Goal: Task Accomplishment & Management: Use online tool/utility

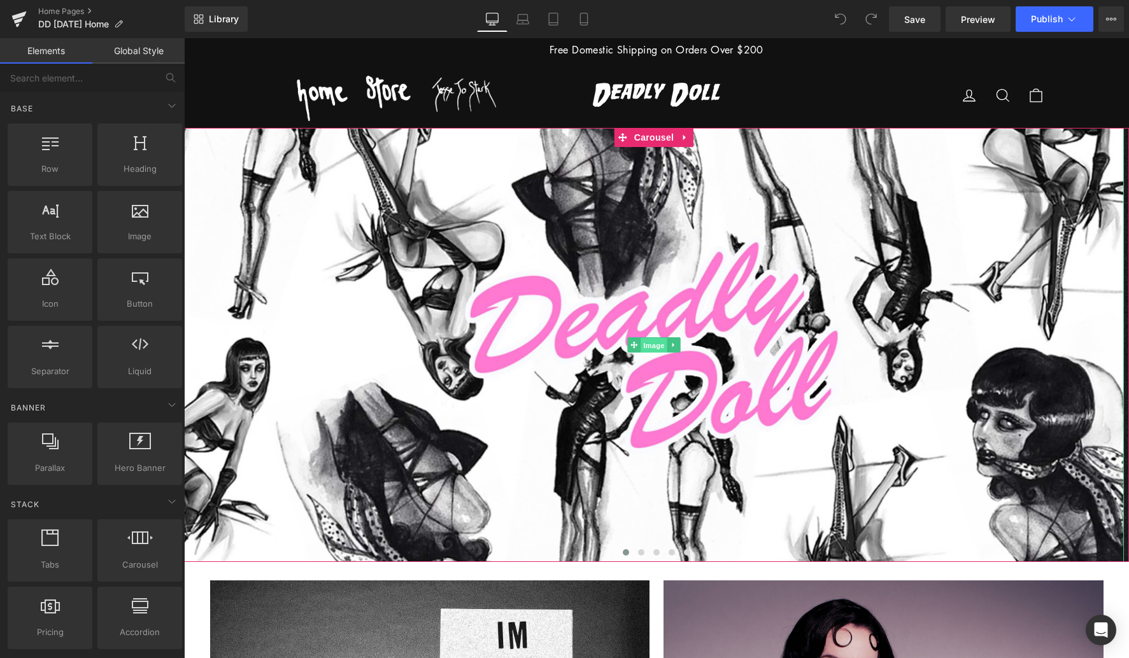
click at [654, 344] on span "Image" at bounding box center [654, 345] width 27 height 15
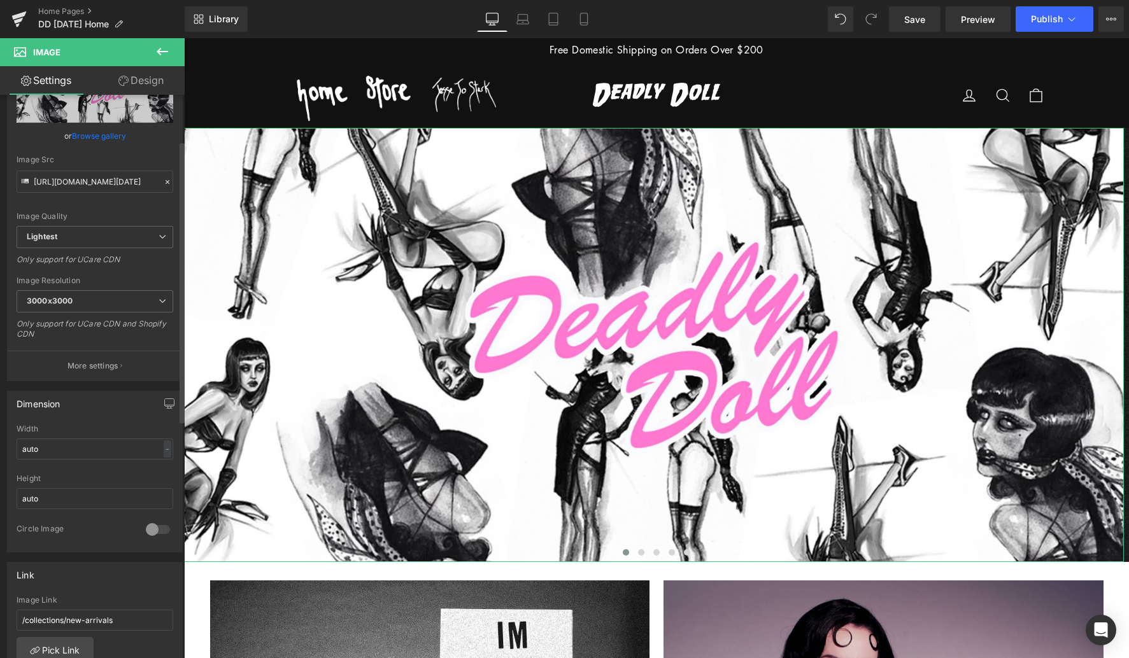
scroll to position [96, 0]
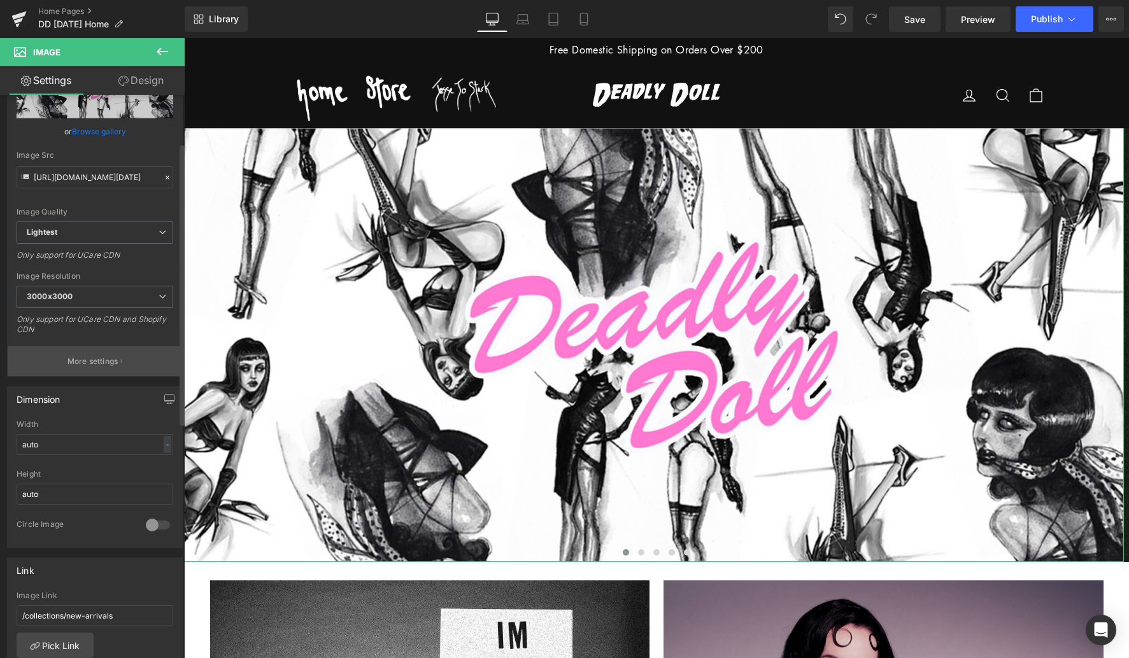
click at [116, 359] on p "More settings" at bounding box center [93, 361] width 51 height 11
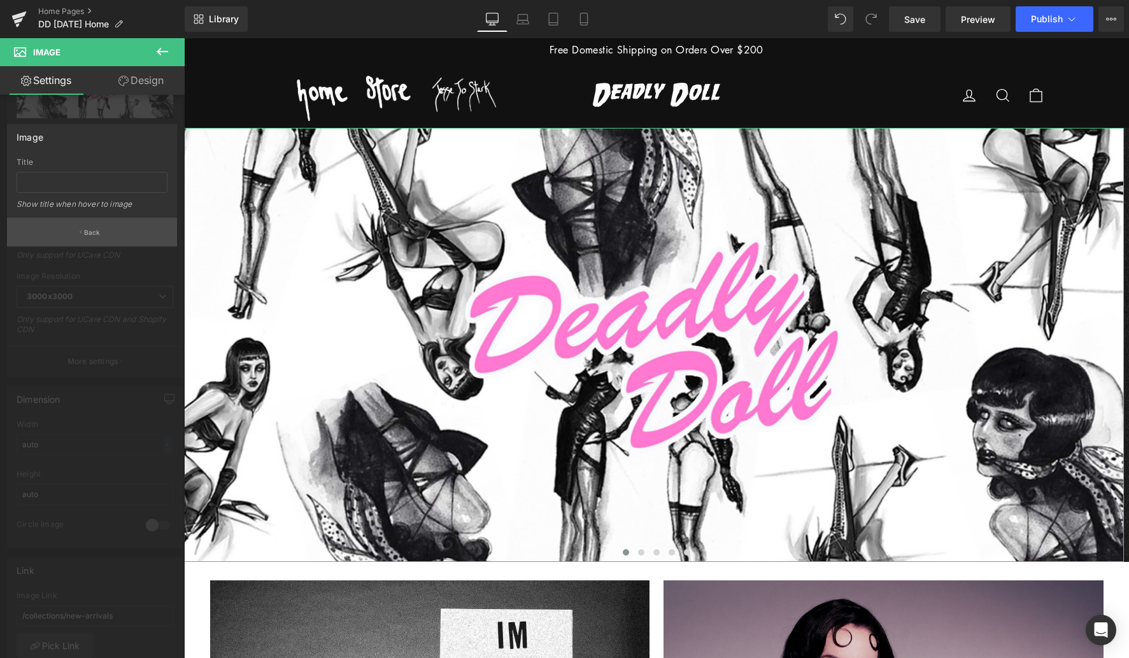
click at [92, 234] on p "Back" at bounding box center [92, 233] width 17 height 10
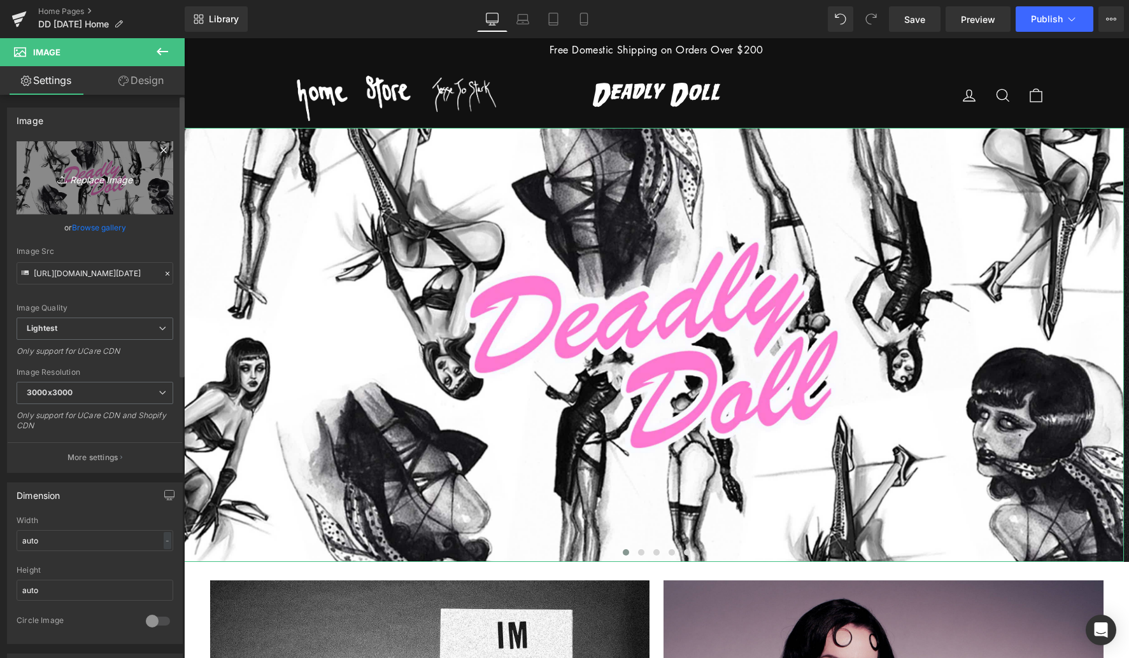
scroll to position [0, 0]
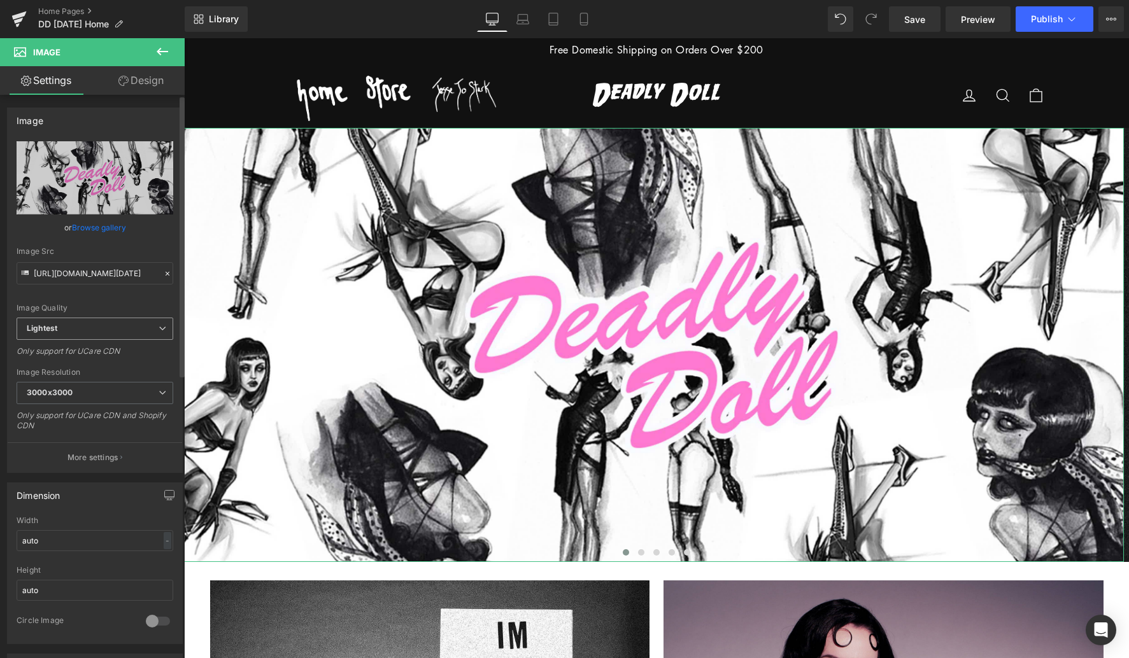
click at [117, 327] on span "Lightest" at bounding box center [95, 329] width 157 height 22
click at [120, 295] on div "Image Quality Lighter Lightest Lightest Lighter Lightest Only support for UCare…" at bounding box center [95, 229] width 157 height 176
click at [144, 81] on link "Design" at bounding box center [141, 80] width 92 height 29
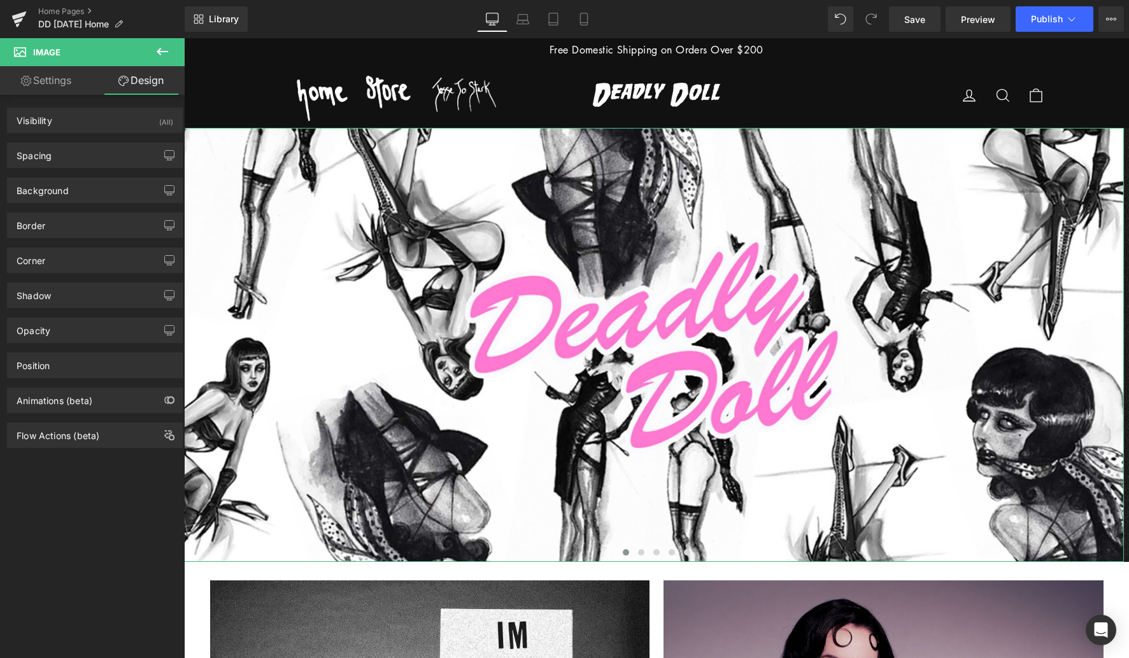
click at [45, 83] on link "Settings" at bounding box center [46, 80] width 92 height 29
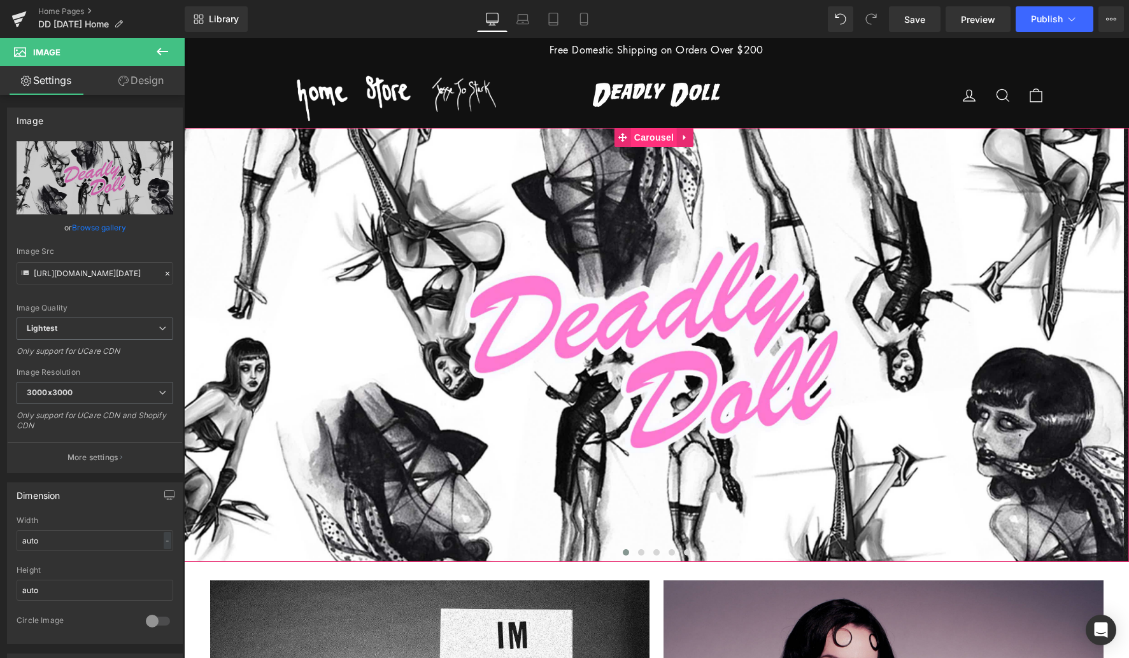
click at [654, 134] on span "Carousel" at bounding box center [654, 137] width 46 height 19
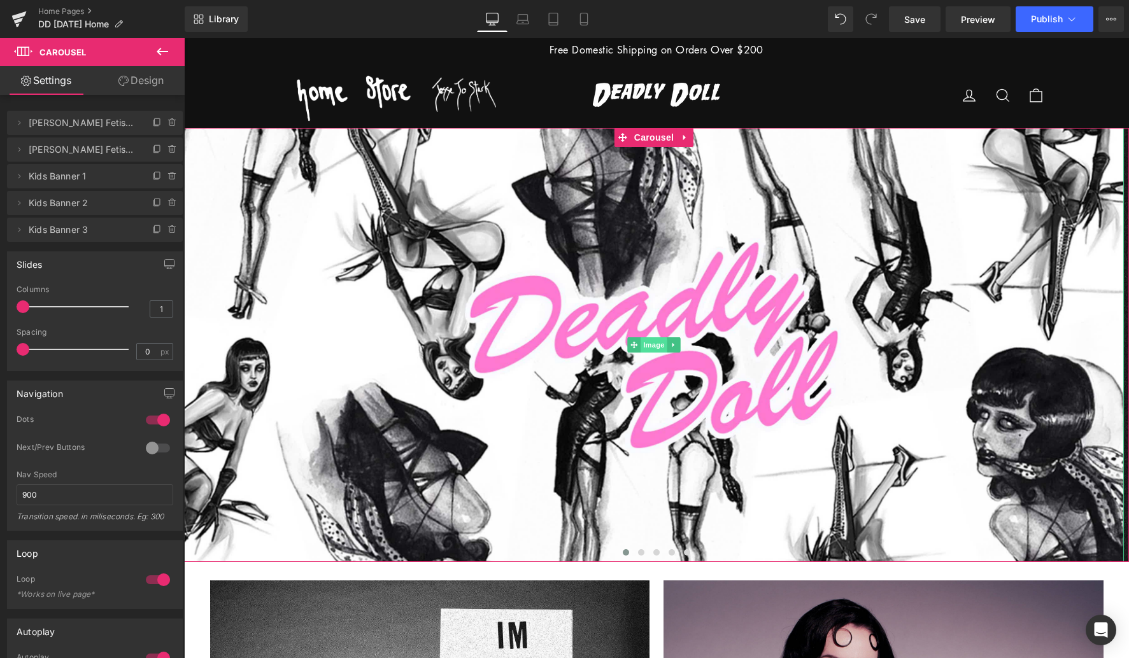
click at [657, 344] on span "Image" at bounding box center [654, 345] width 27 height 15
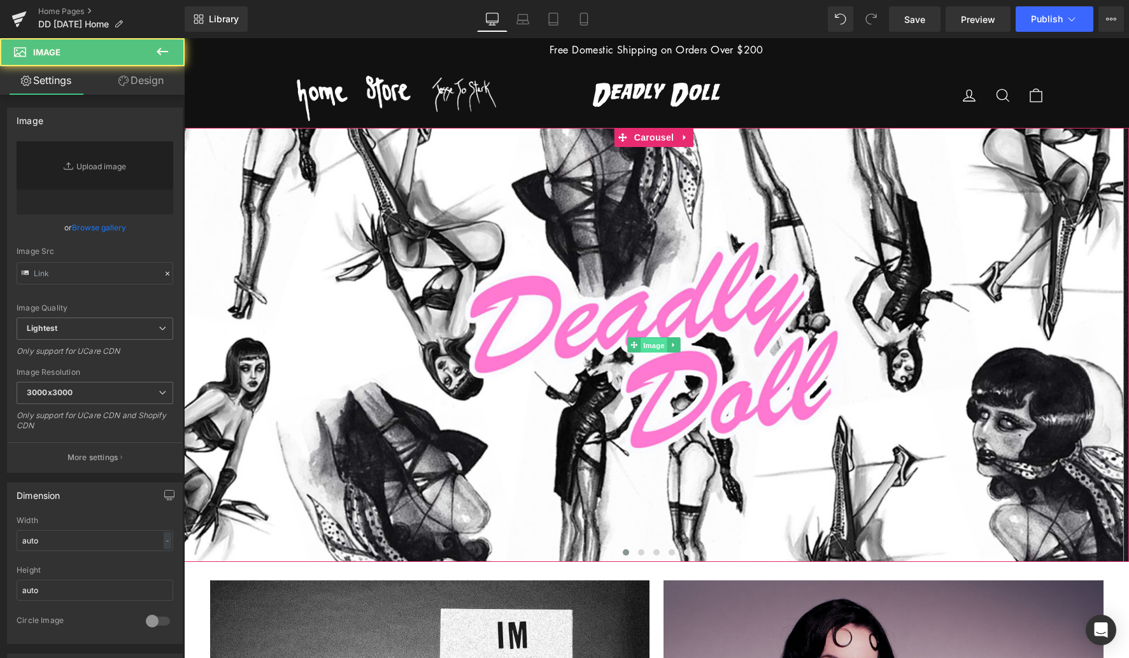
type input "https://ucarecdn.com/037f3375-c03f-44f5-a86b-c3f0e22c3b9c/-/format/auto/-/previ…"
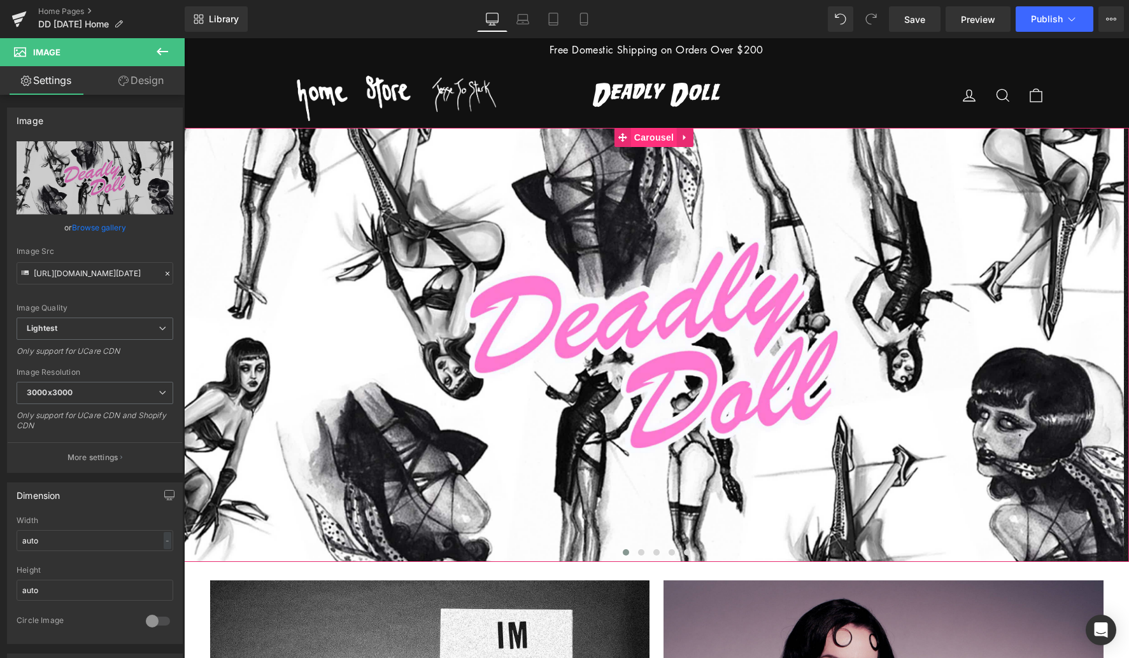
click at [644, 137] on span "Carousel" at bounding box center [654, 137] width 46 height 19
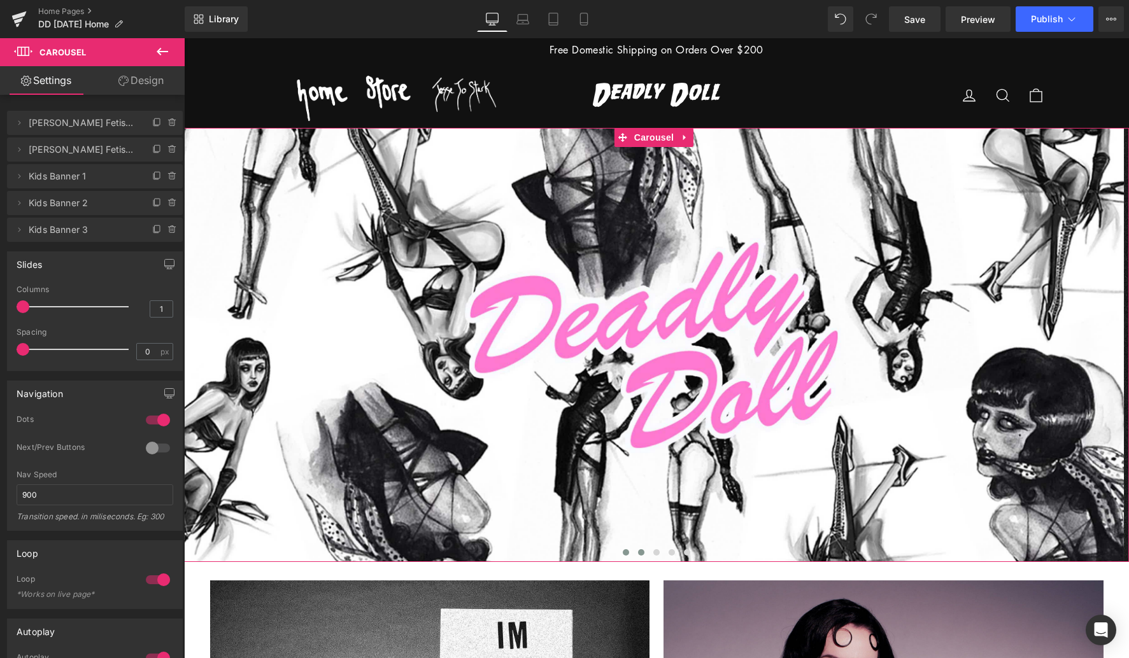
click at [641, 553] on span at bounding box center [641, 553] width 6 height 6
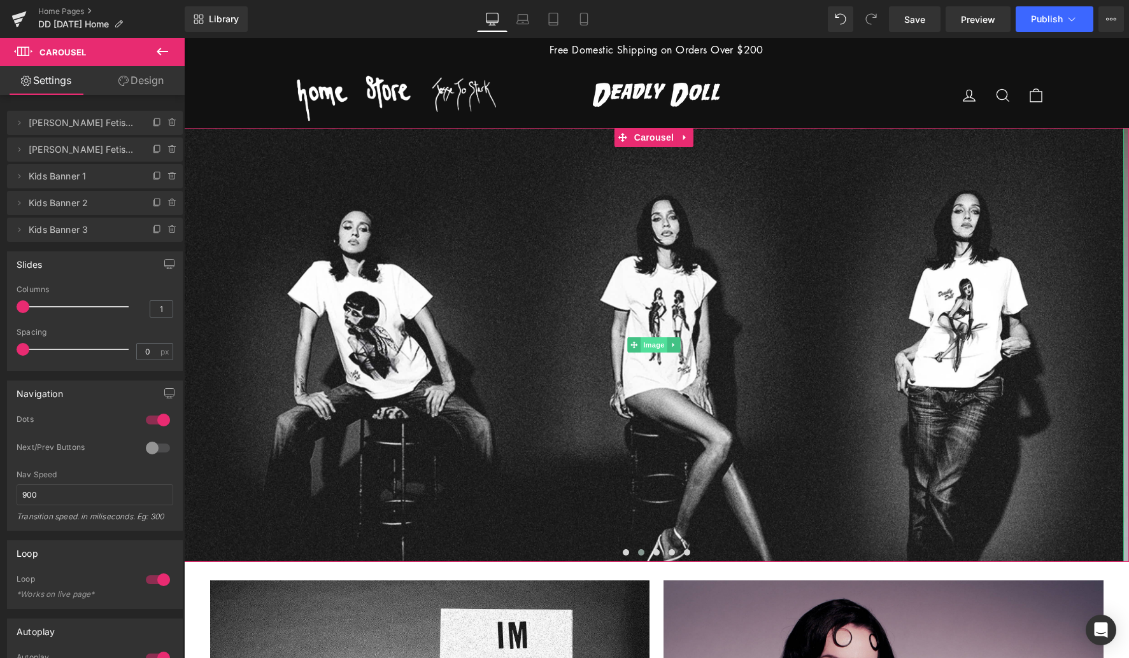
click at [658, 349] on span "Image" at bounding box center [654, 345] width 27 height 15
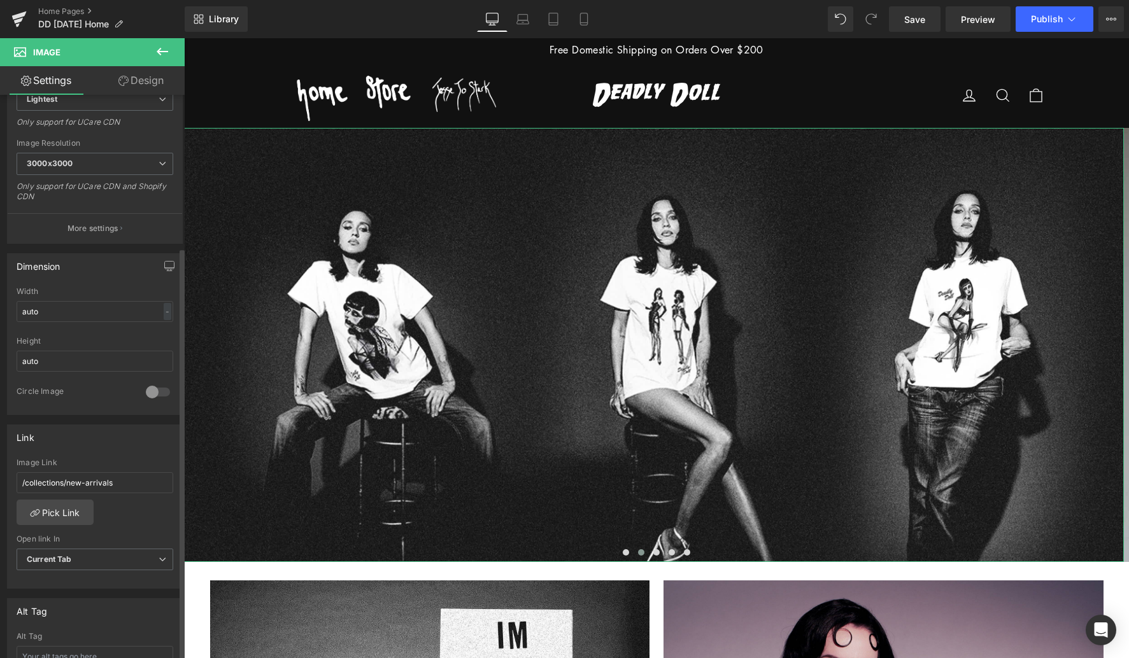
scroll to position [234, 0]
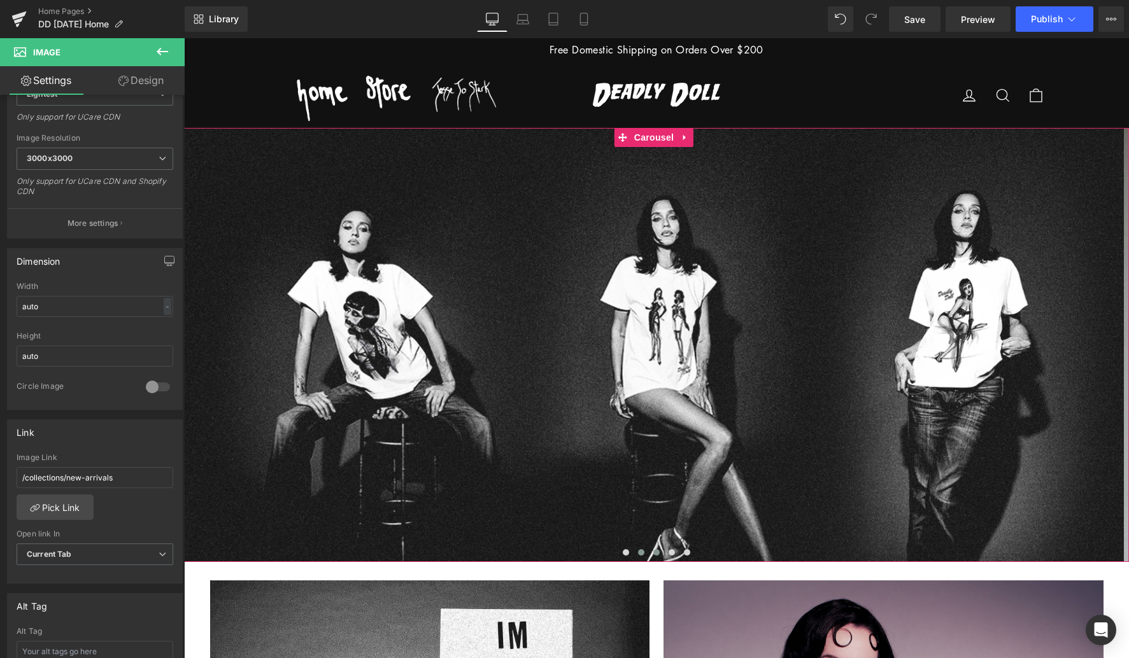
click at [656, 550] on span at bounding box center [656, 553] width 6 height 6
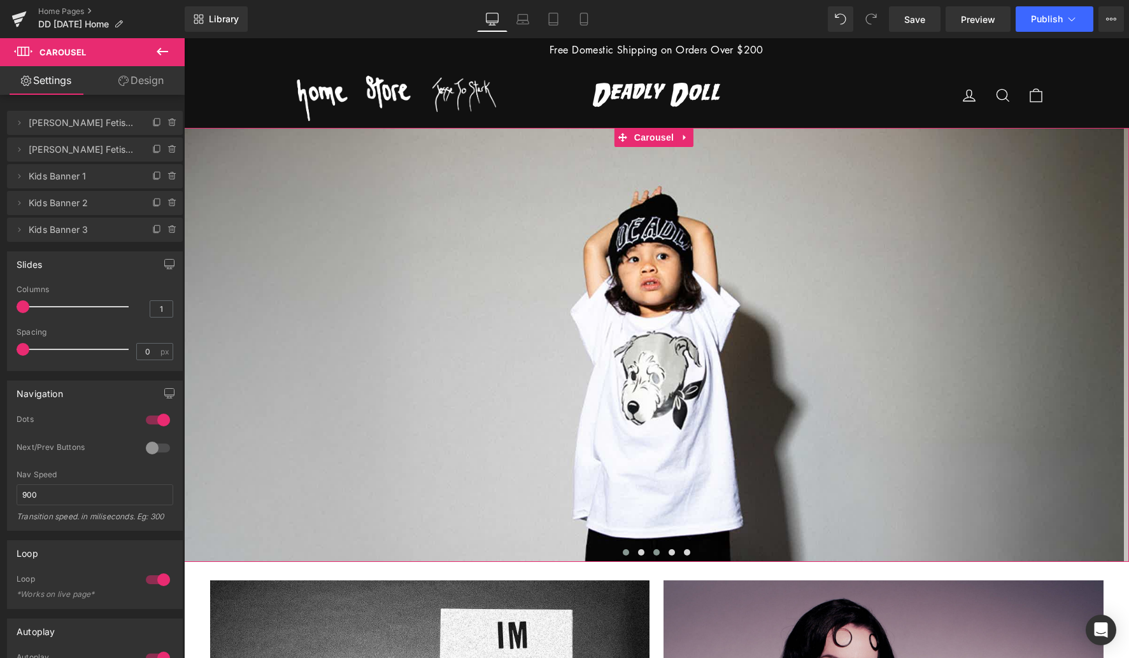
click at [622, 548] on button at bounding box center [625, 552] width 15 height 13
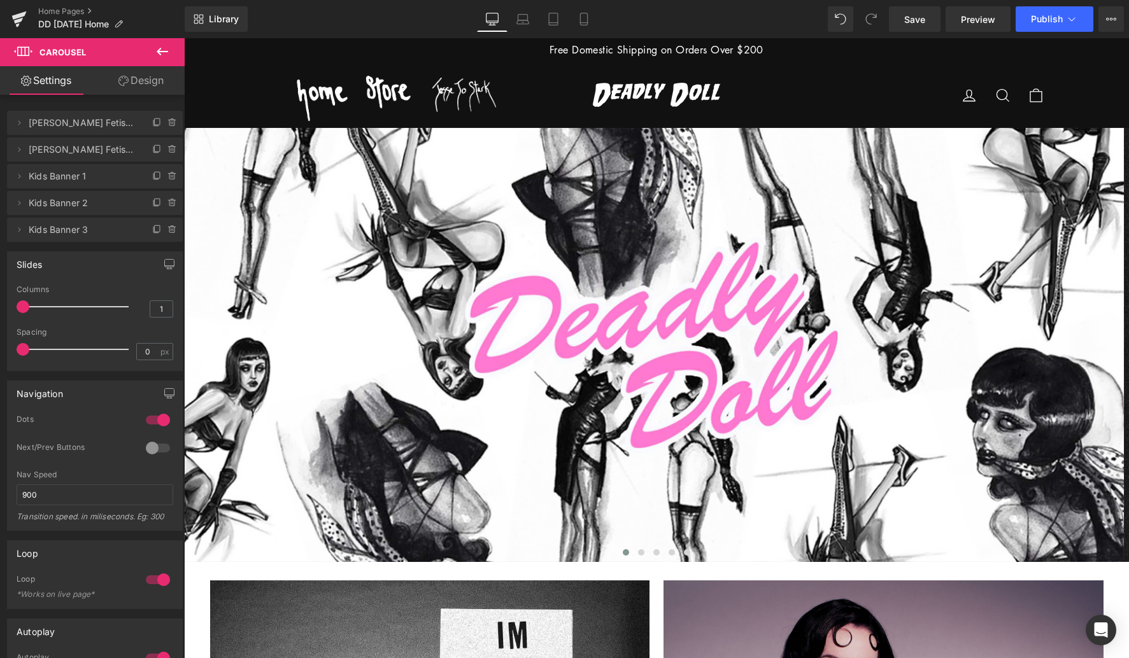
scroll to position [0, 0]
click at [1054, 24] on span "Publish" at bounding box center [1047, 19] width 32 height 10
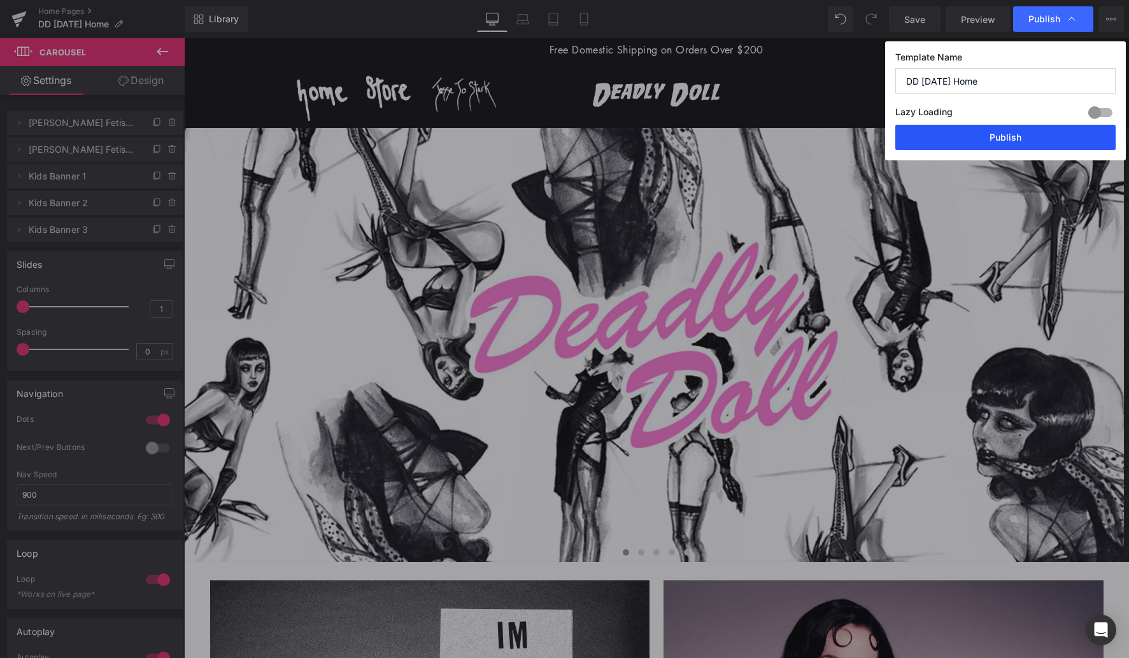
click at [1014, 141] on button "Publish" at bounding box center [1005, 137] width 220 height 25
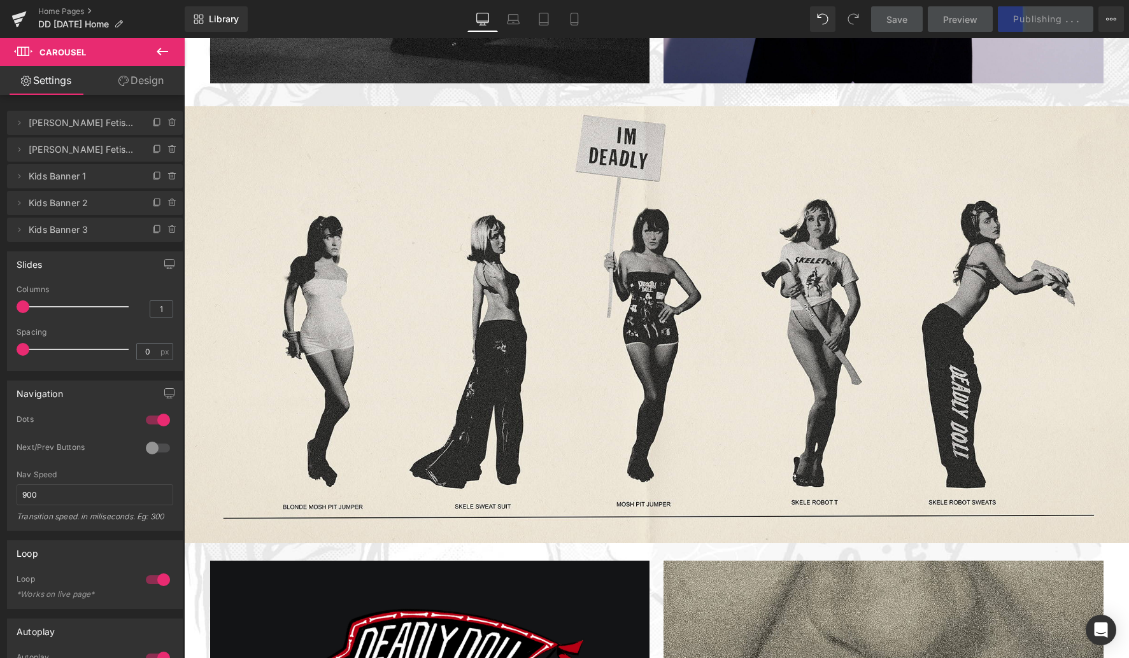
scroll to position [1015, 0]
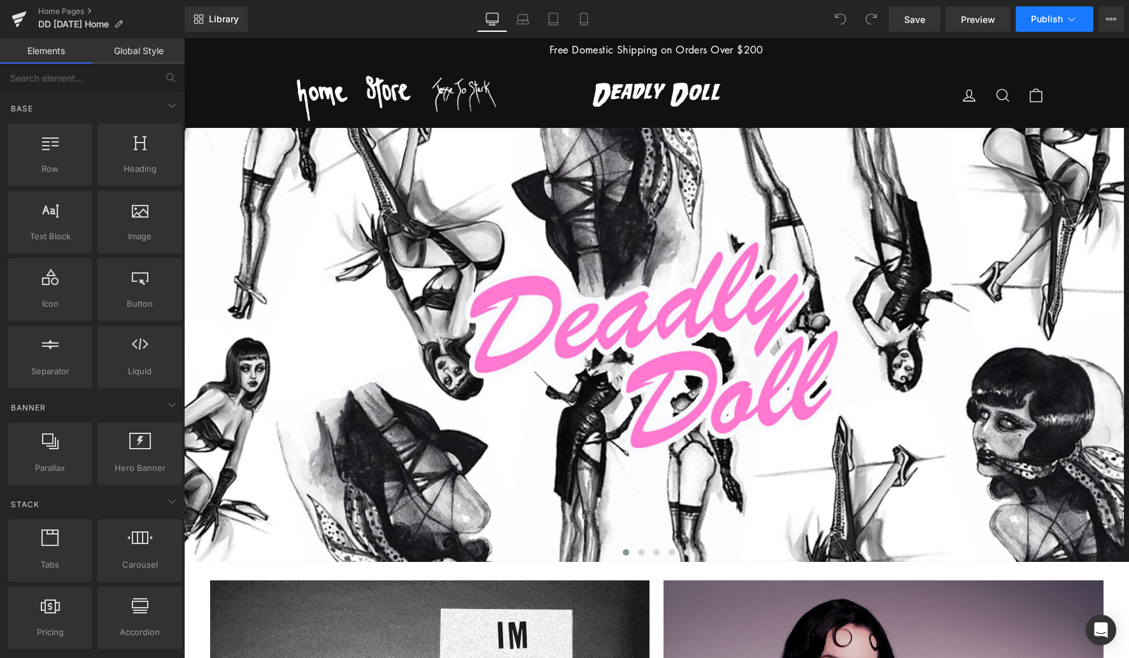
click at [1050, 20] on span "Publish" at bounding box center [1047, 19] width 32 height 10
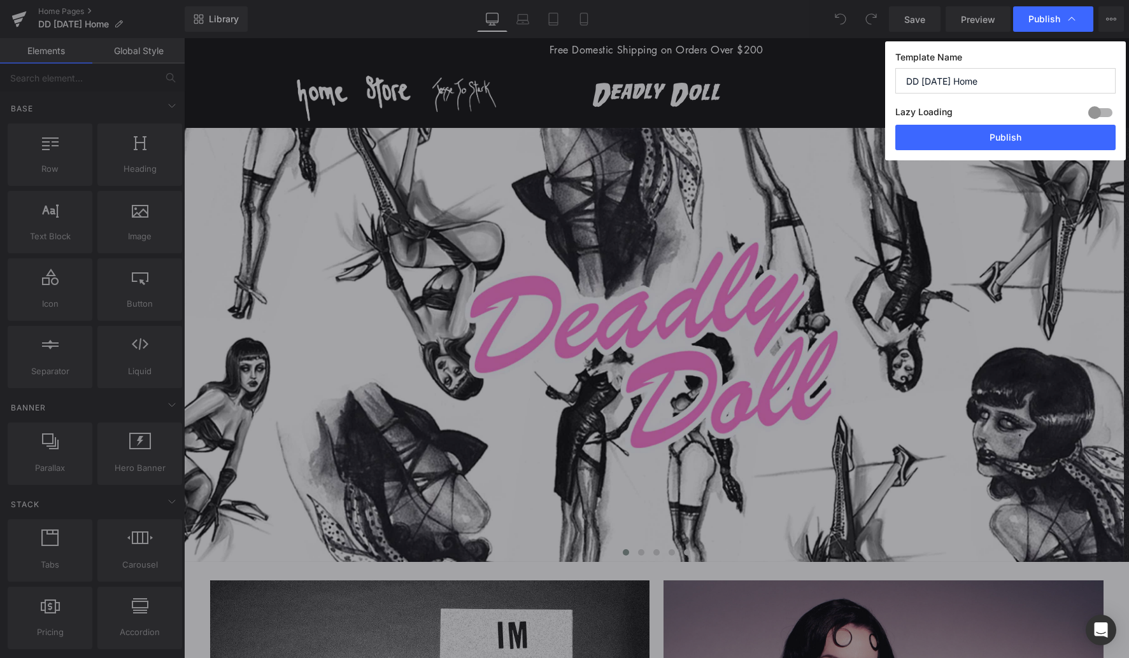
click at [1096, 115] on div at bounding box center [1100, 113] width 31 height 20
click at [1027, 138] on button "Publish" at bounding box center [1005, 137] width 220 height 25
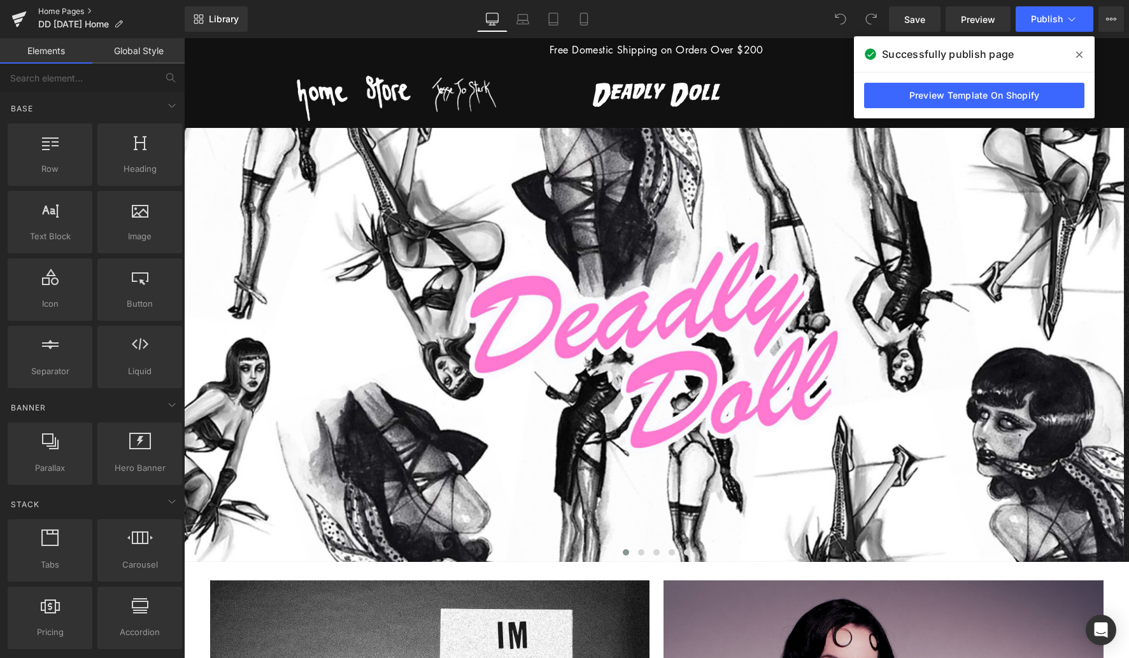
click at [68, 10] on link "Home Pages" at bounding box center [111, 11] width 146 height 10
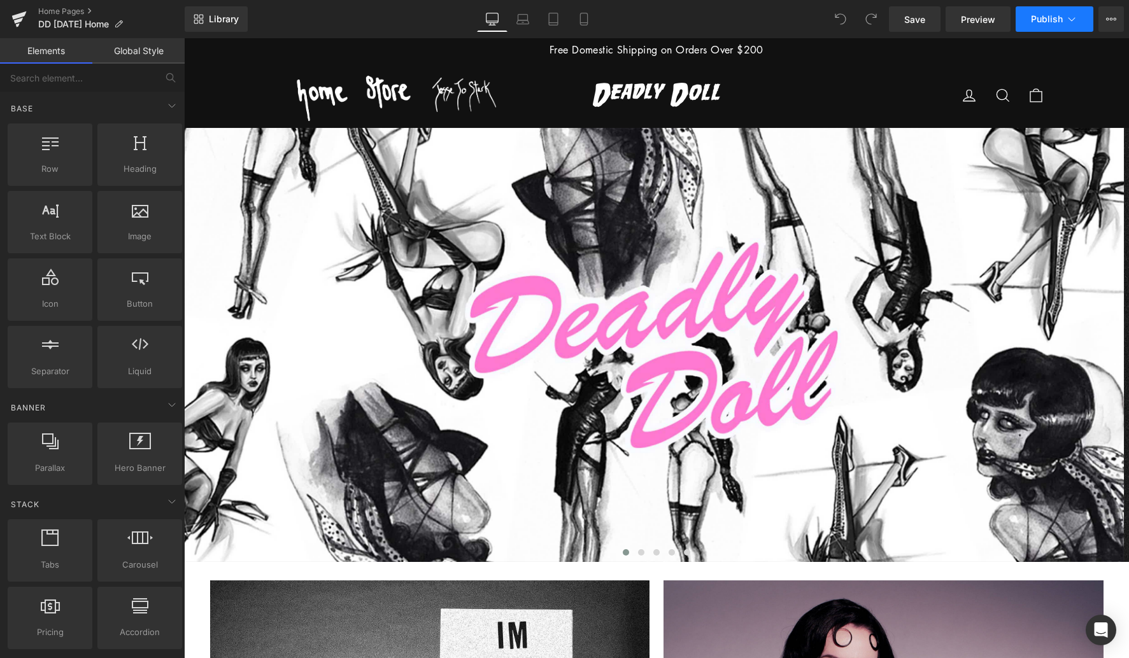
click at [1067, 18] on icon at bounding box center [1071, 19] width 13 height 13
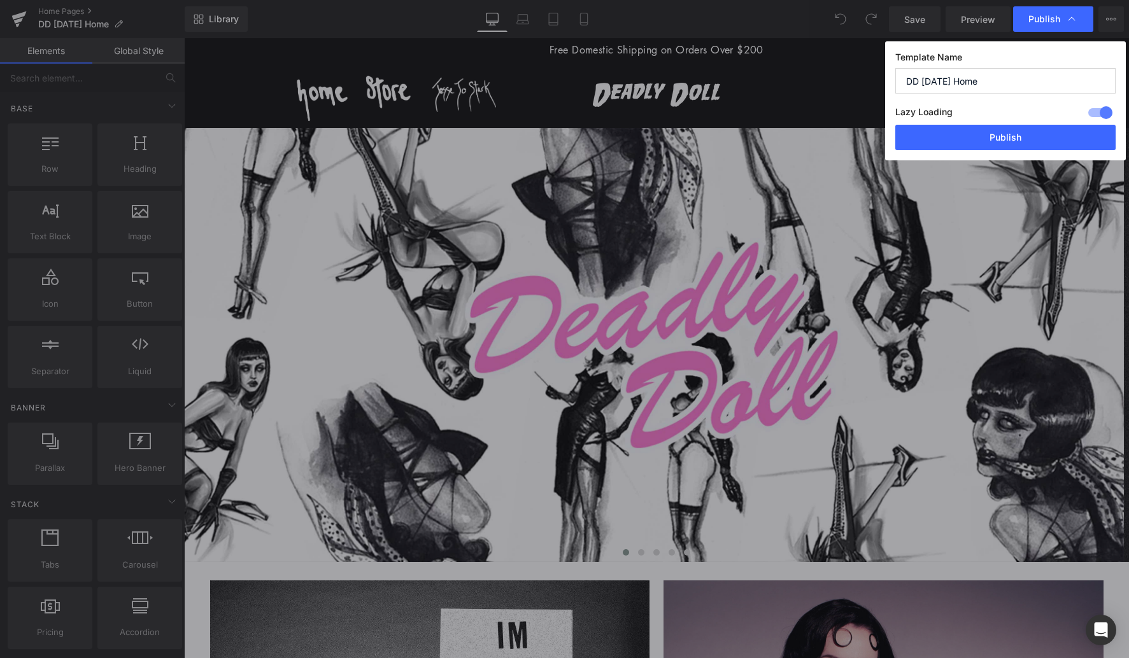
click at [1106, 111] on div at bounding box center [1100, 113] width 31 height 20
click at [1007, 136] on button "Publish" at bounding box center [1005, 137] width 220 height 25
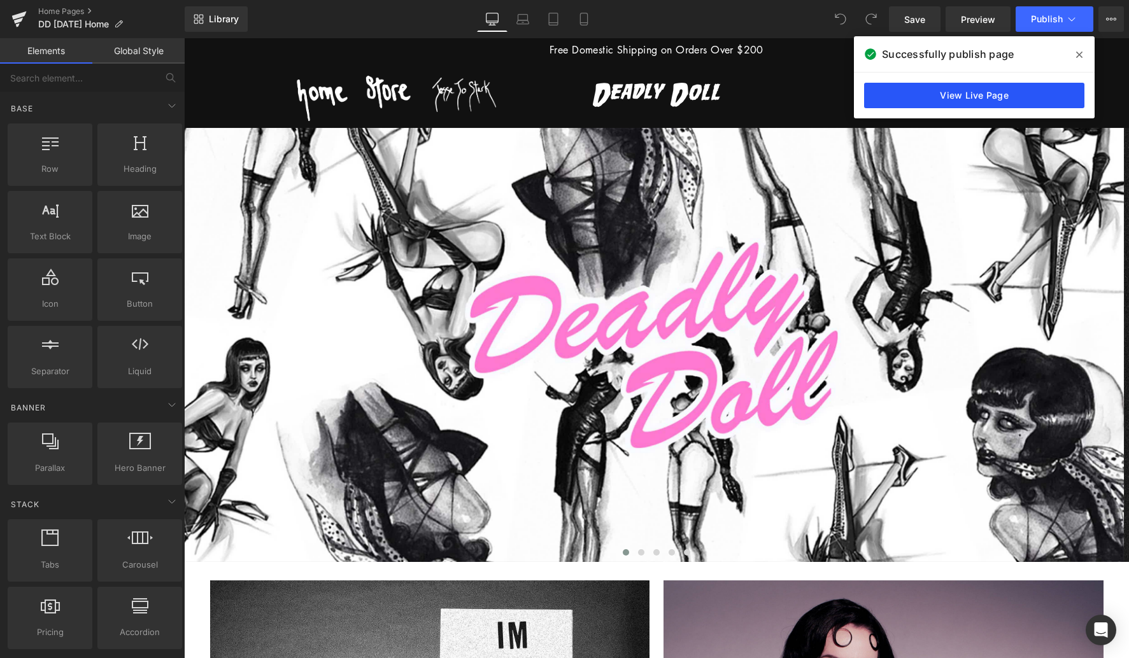
click at [932, 100] on link "View Live Page" at bounding box center [974, 95] width 220 height 25
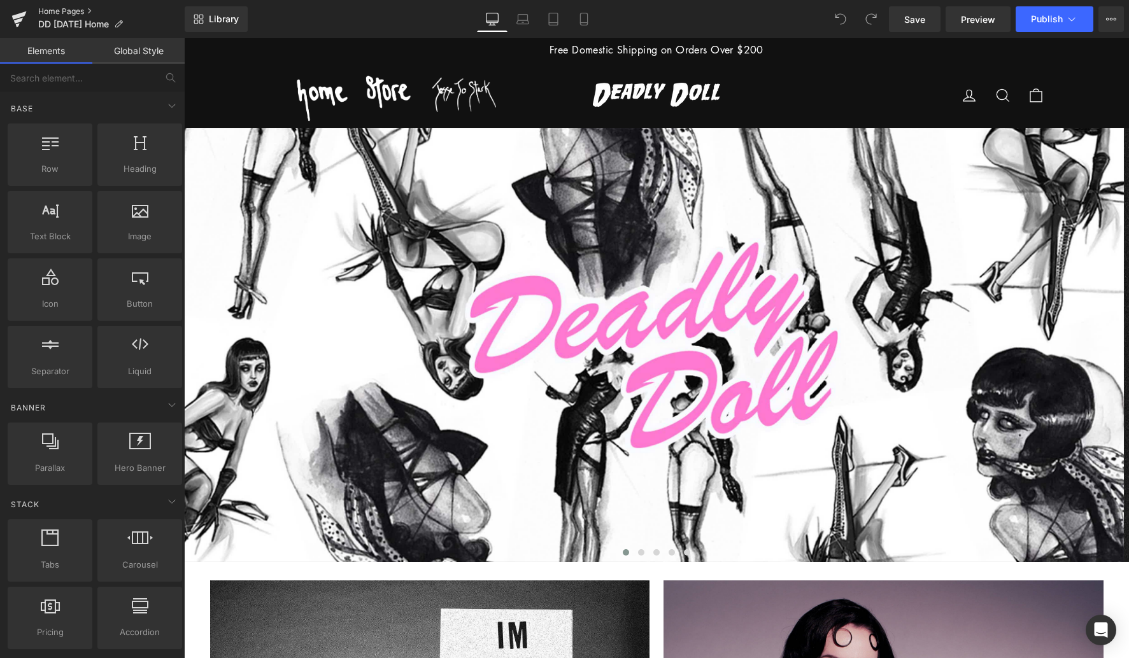
click at [58, 14] on link "Home Pages" at bounding box center [111, 11] width 146 height 10
